Goal: Task Accomplishment & Management: Manage account settings

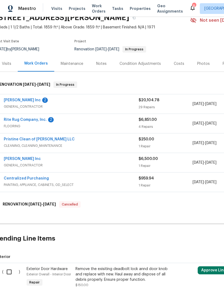
scroll to position [27, 3]
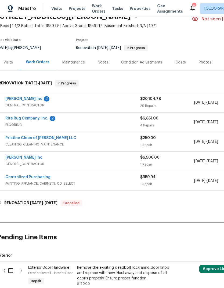
click at [124, 162] on span "GENERAL_CONTRACTOR" at bounding box center [72, 163] width 135 height 5
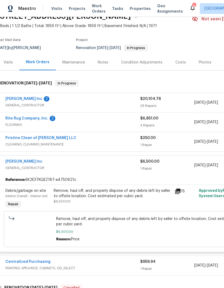
click at [118, 102] on div "[PERSON_NAME] Inc 2" at bounding box center [72, 99] width 135 height 6
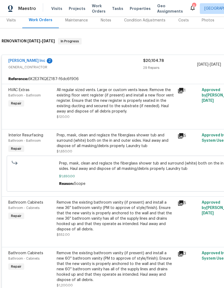
scroll to position [69, 0]
click at [182, 88] on icon at bounding box center [180, 90] width 5 height 5
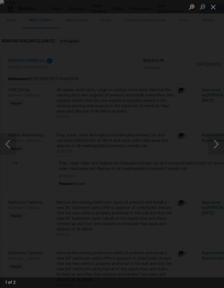
click at [173, 75] on div "Lightbox" at bounding box center [112, 144] width 224 height 288
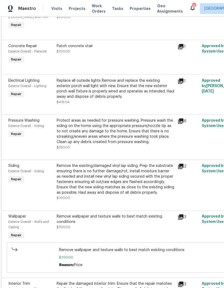
scroll to position [441, 0]
click at [183, 49] on icon at bounding box center [180, 46] width 5 height 5
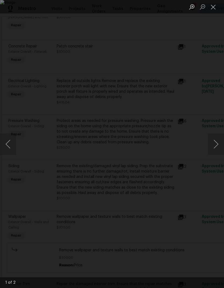
click at [168, 64] on div "Lightbox" at bounding box center [112, 144] width 224 height 288
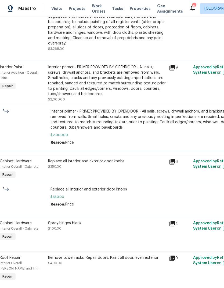
scroll to position [960, 10]
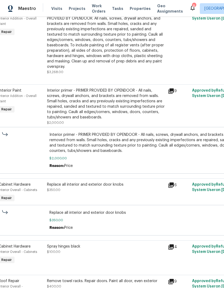
click at [110, 108] on div "Interior primer - PRIMER PROVIDED BY OPENDOOR - All nails, screws, drywall anch…" at bounding box center [105, 104] width 117 height 32
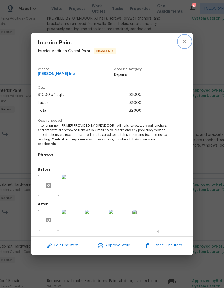
click at [183, 44] on icon "close" at bounding box center [184, 41] width 6 height 6
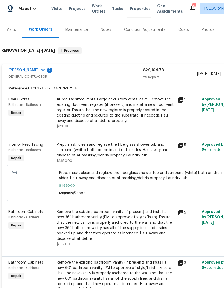
scroll to position [60, 0]
click at [127, 106] on div "All regular sized vents. Large or custom vents leave. Remove the existing floor…" at bounding box center [115, 110] width 117 height 27
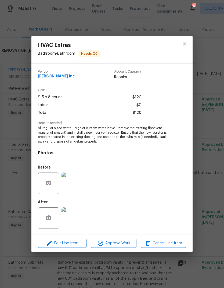
click at [77, 183] on img at bounding box center [71, 183] width 21 height 21
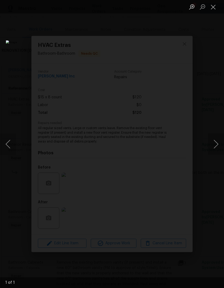
click at [212, 8] on button "Close lightbox" at bounding box center [213, 6] width 11 height 9
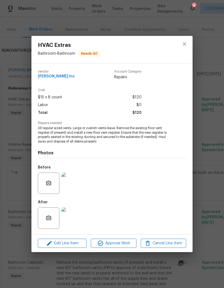
click at [215, 165] on div "HVAC Extras Bathroom - Bathroom Needs QC Vendor [PERSON_NAME] Inc Account Categ…" at bounding box center [112, 144] width 224 height 288
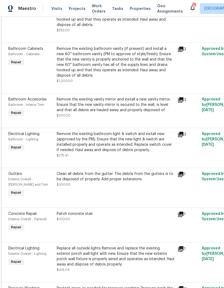
scroll to position [274, 0]
